Goal: Transaction & Acquisition: Purchase product/service

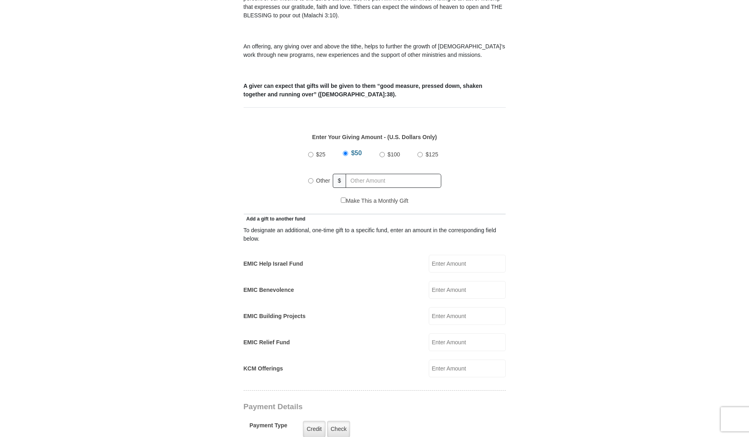
scroll to position [282, 0]
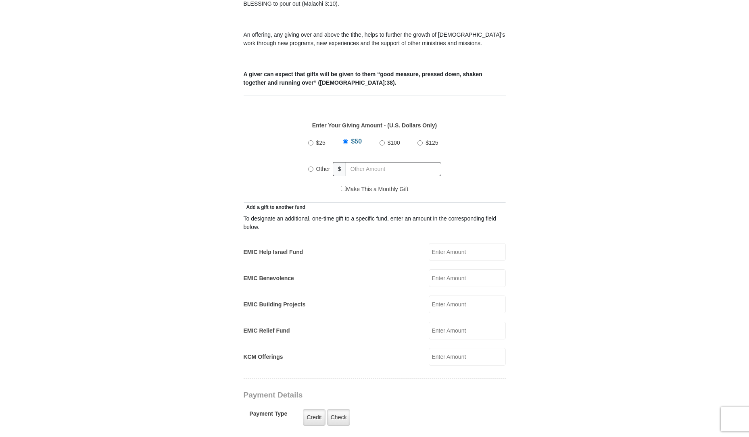
click at [457, 244] on input "EMIC Help Israel Fund" at bounding box center [467, 252] width 77 height 18
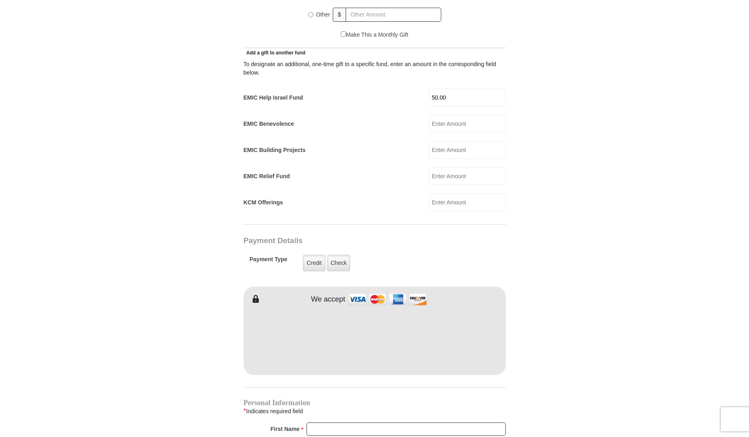
scroll to position [444, 0]
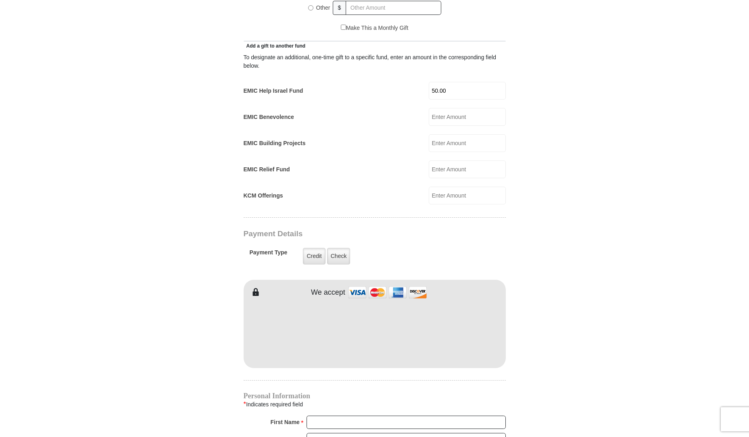
type input "50.00"
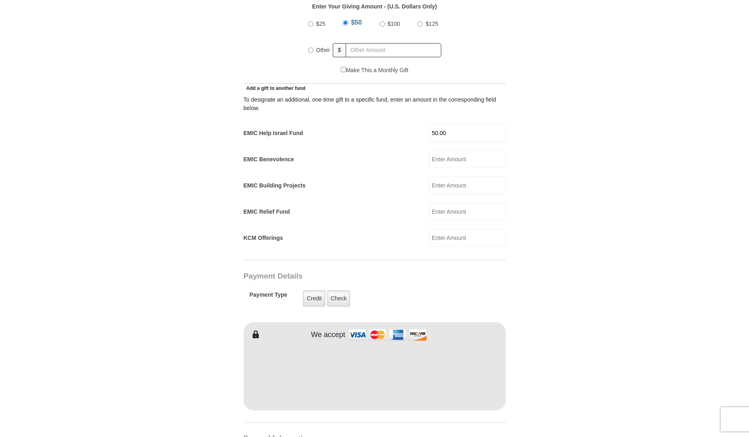
scroll to position [323, 0]
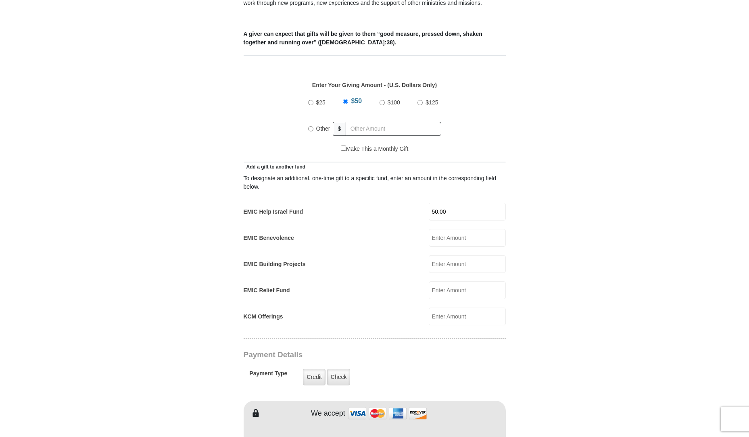
click at [345, 99] on input "$50" at bounding box center [345, 101] width 5 height 5
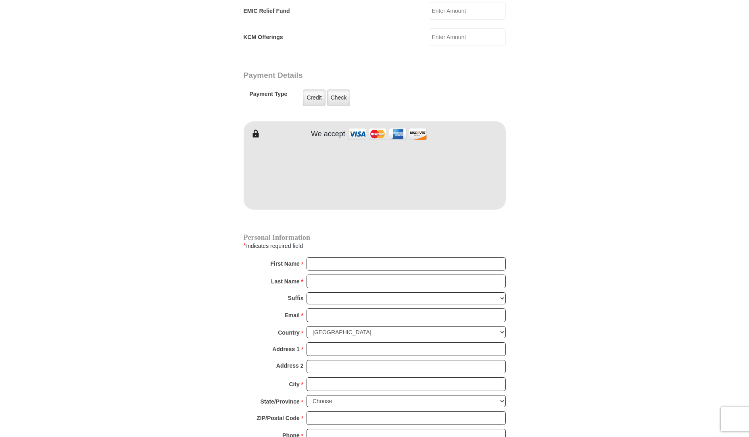
scroll to position [605, 0]
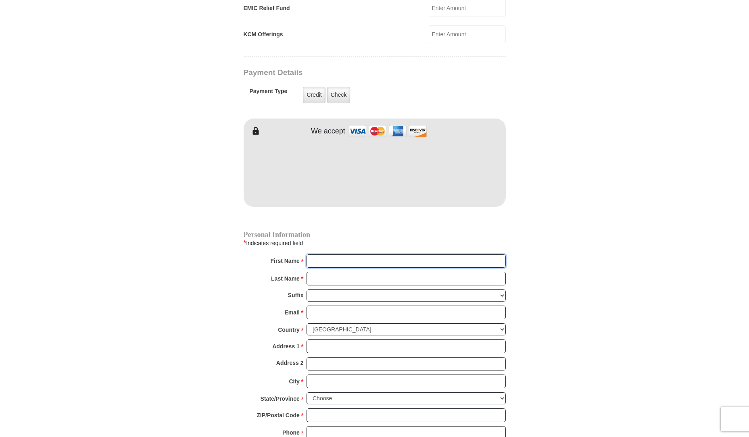
click at [484, 254] on input "First Name *" at bounding box center [406, 261] width 199 height 14
type input "Wendell"
type input "wildwwwest@aol.com"
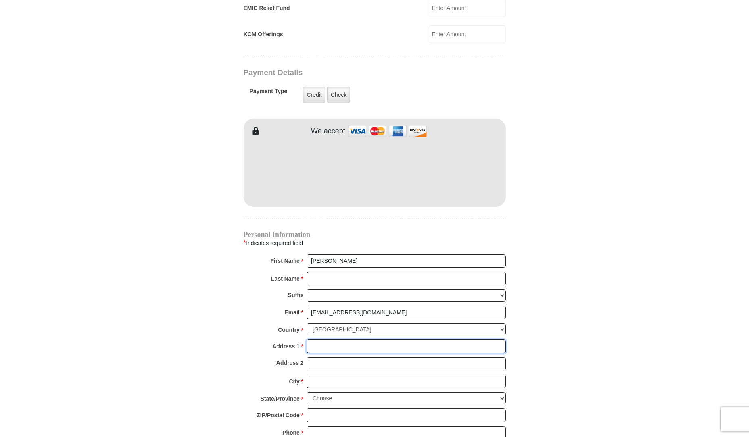
type input "9926 cypress ave"
type input "Fontana"
select select "CA"
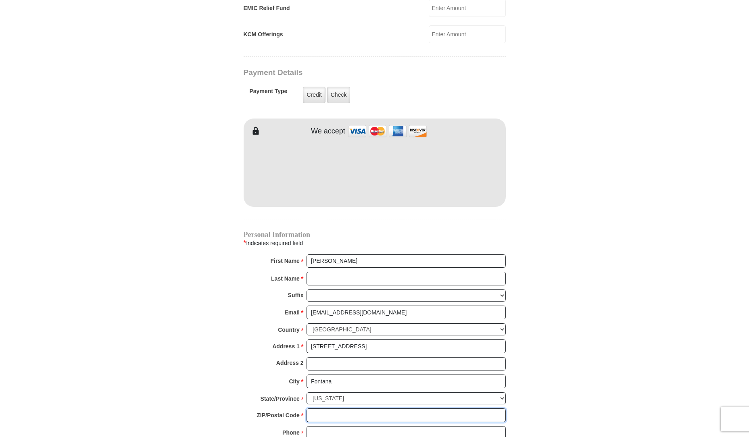
type input "92335"
type input "8177572296"
radio input "true"
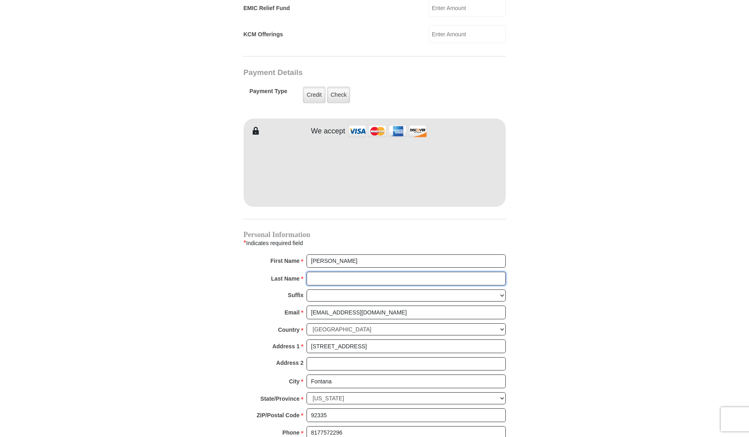
click at [449, 272] on input "Last Name *" at bounding box center [406, 279] width 199 height 14
type input "West"
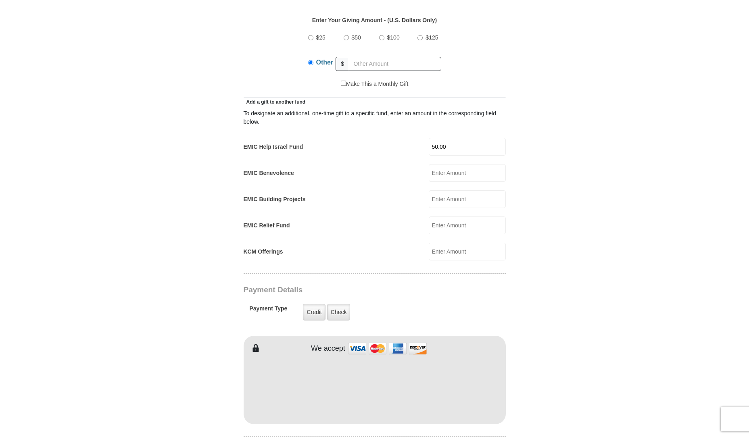
scroll to position [363, 0]
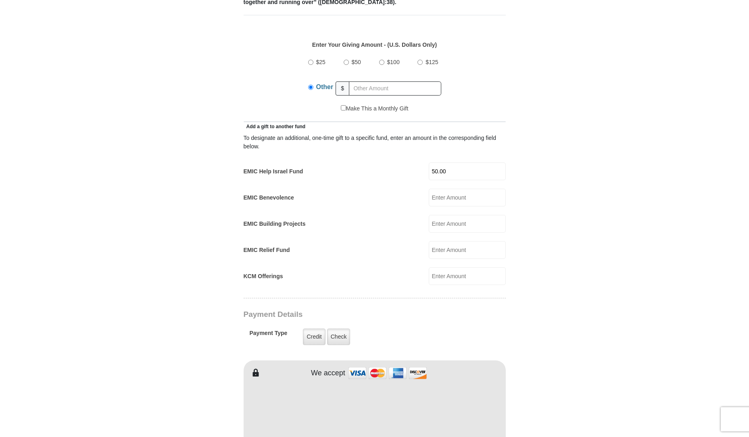
click at [346, 60] on input "$50" at bounding box center [346, 62] width 5 height 5
radio input "true"
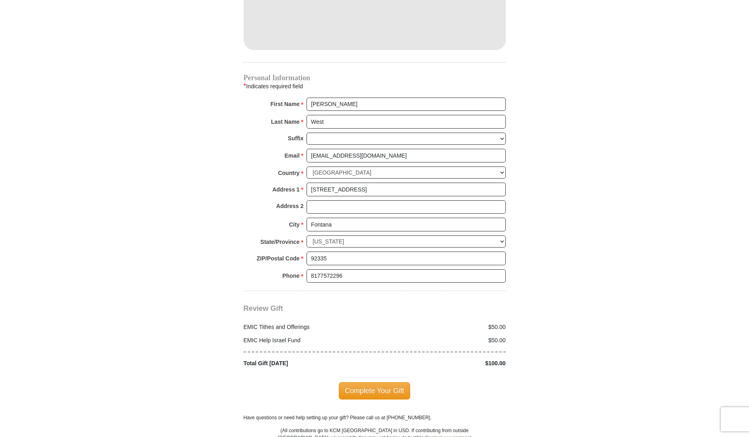
scroll to position [766, 0]
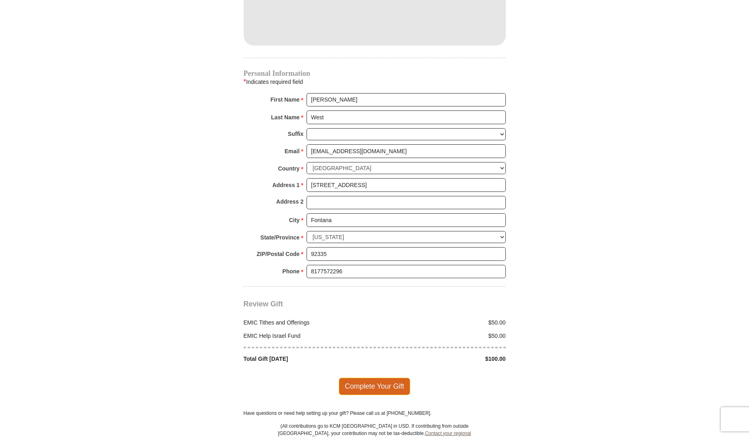
click at [372, 378] on span "Complete Your Gift" at bounding box center [374, 386] width 71 height 17
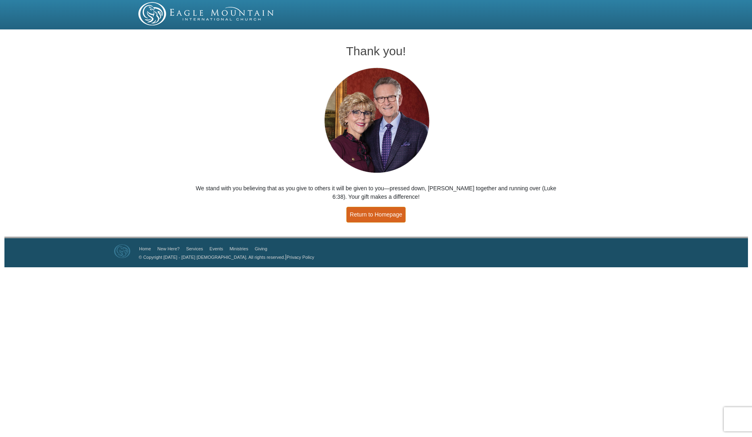
click at [379, 210] on link "Return to Homepage" at bounding box center [376, 215] width 60 height 16
